Goal: Navigation & Orientation: Find specific page/section

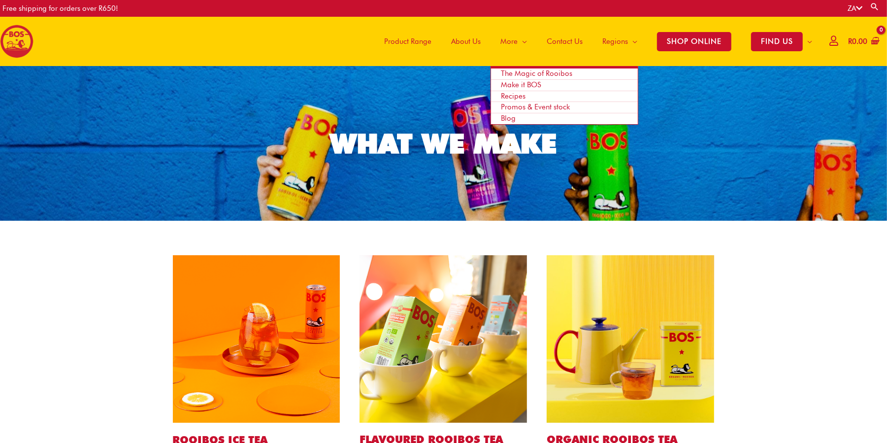
click at [502, 40] on span "More" at bounding box center [508, 42] width 17 height 30
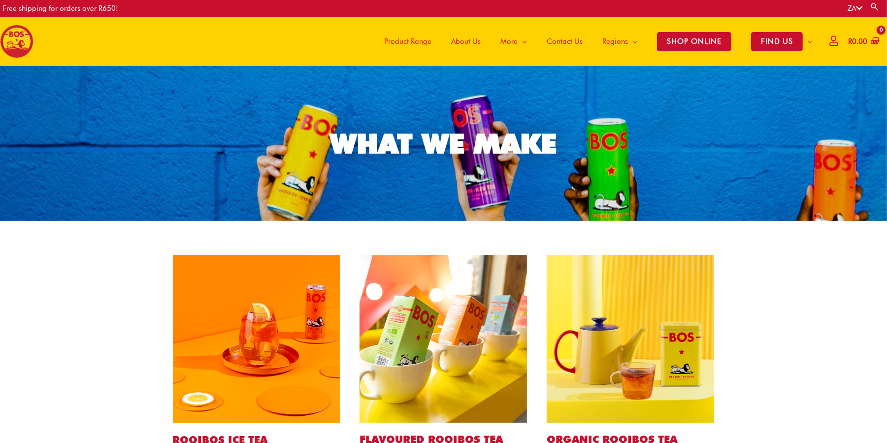
click at [468, 46] on span "About Us" at bounding box center [466, 42] width 30 height 30
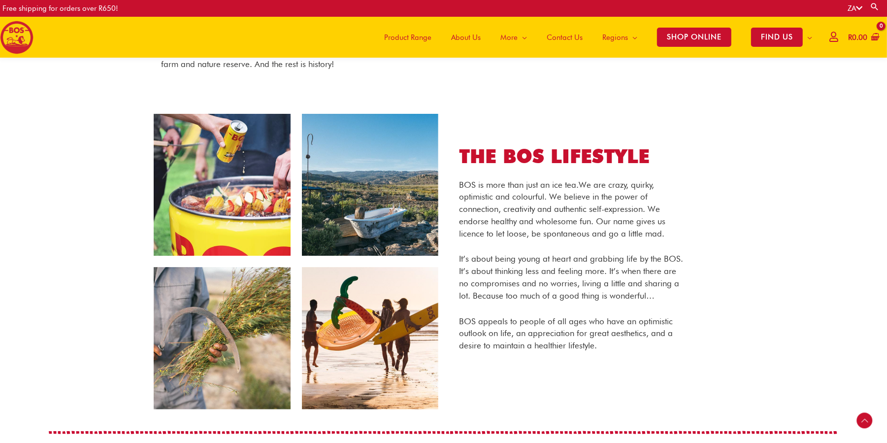
scroll to position [415, 0]
